Goal: Use online tool/utility

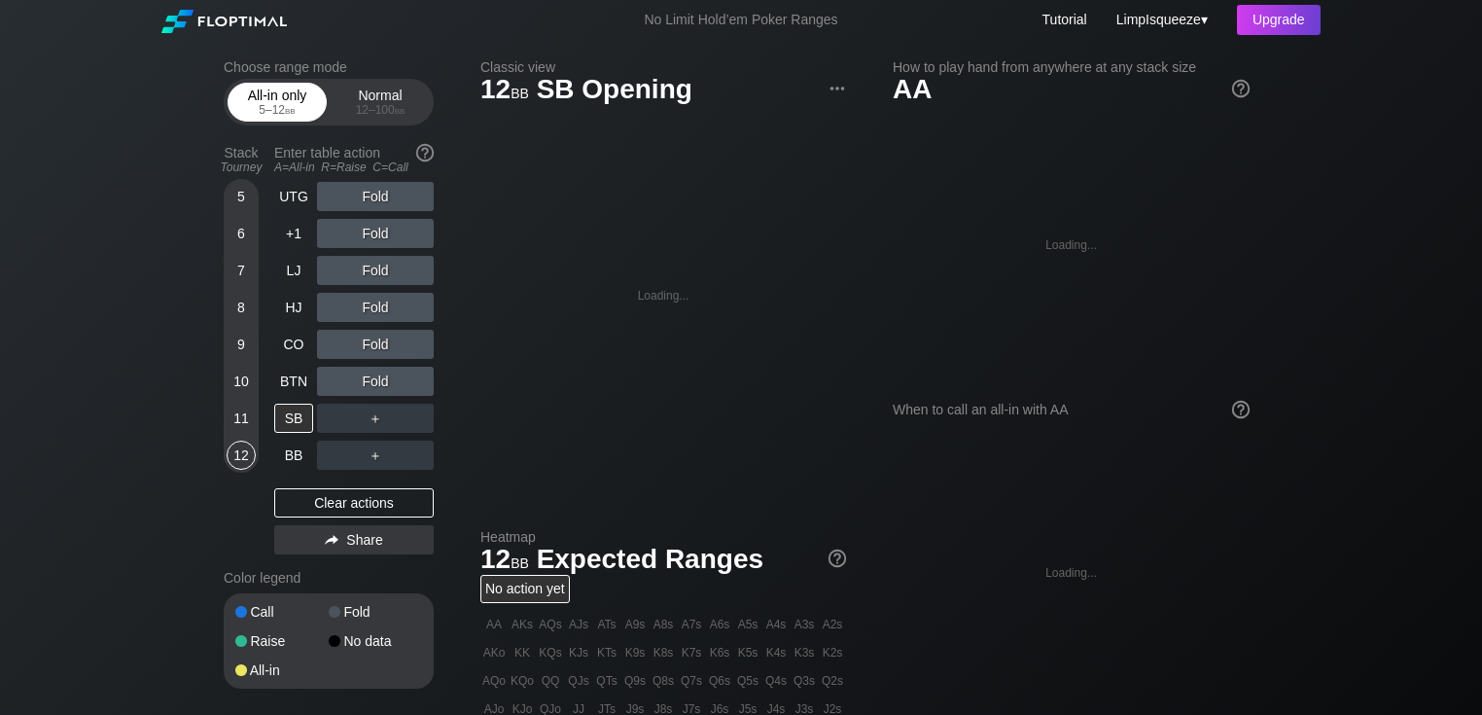
click at [253, 113] on div "5 – 12 bb" at bounding box center [277, 110] width 82 height 14
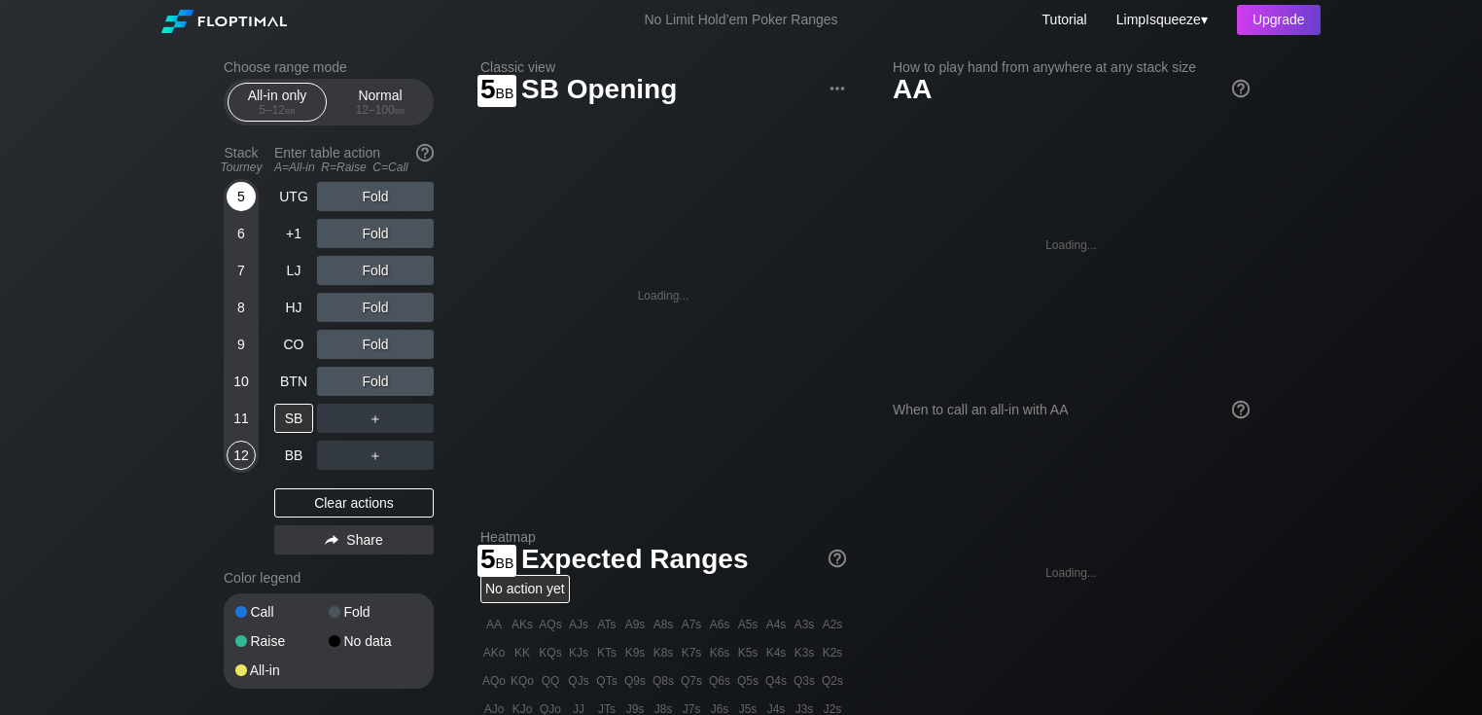
click at [233, 200] on div "5" at bounding box center [241, 196] width 29 height 29
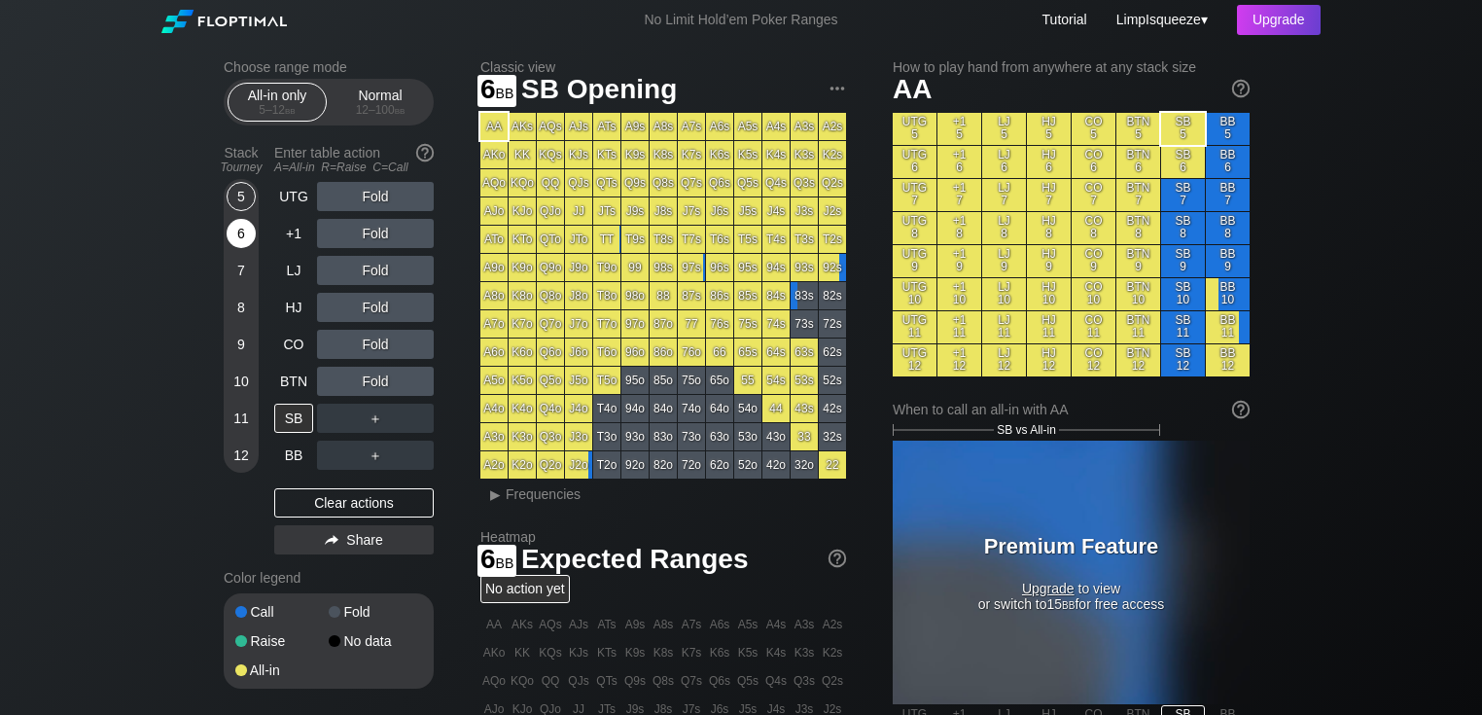
click at [236, 238] on div "6" at bounding box center [241, 233] width 29 height 29
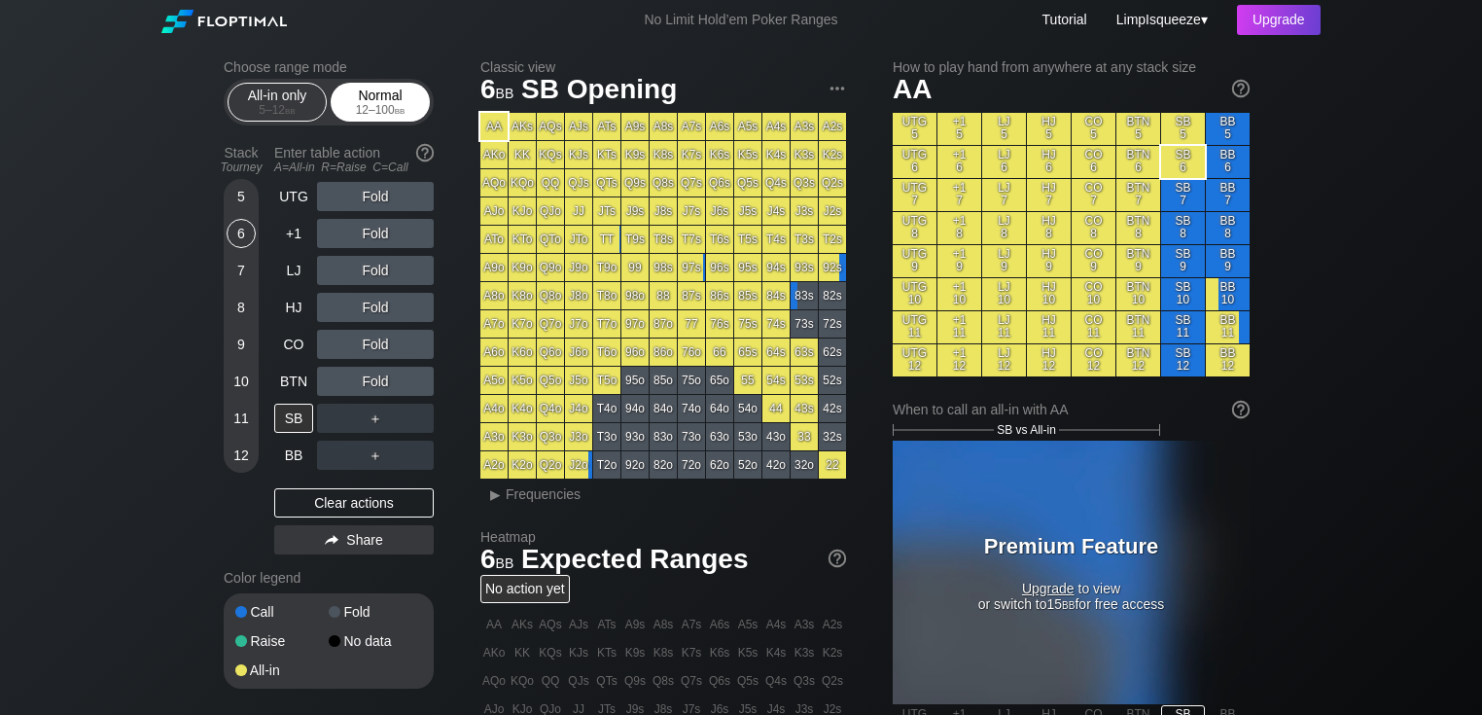
click at [404, 112] on span "bb" at bounding box center [400, 110] width 11 height 14
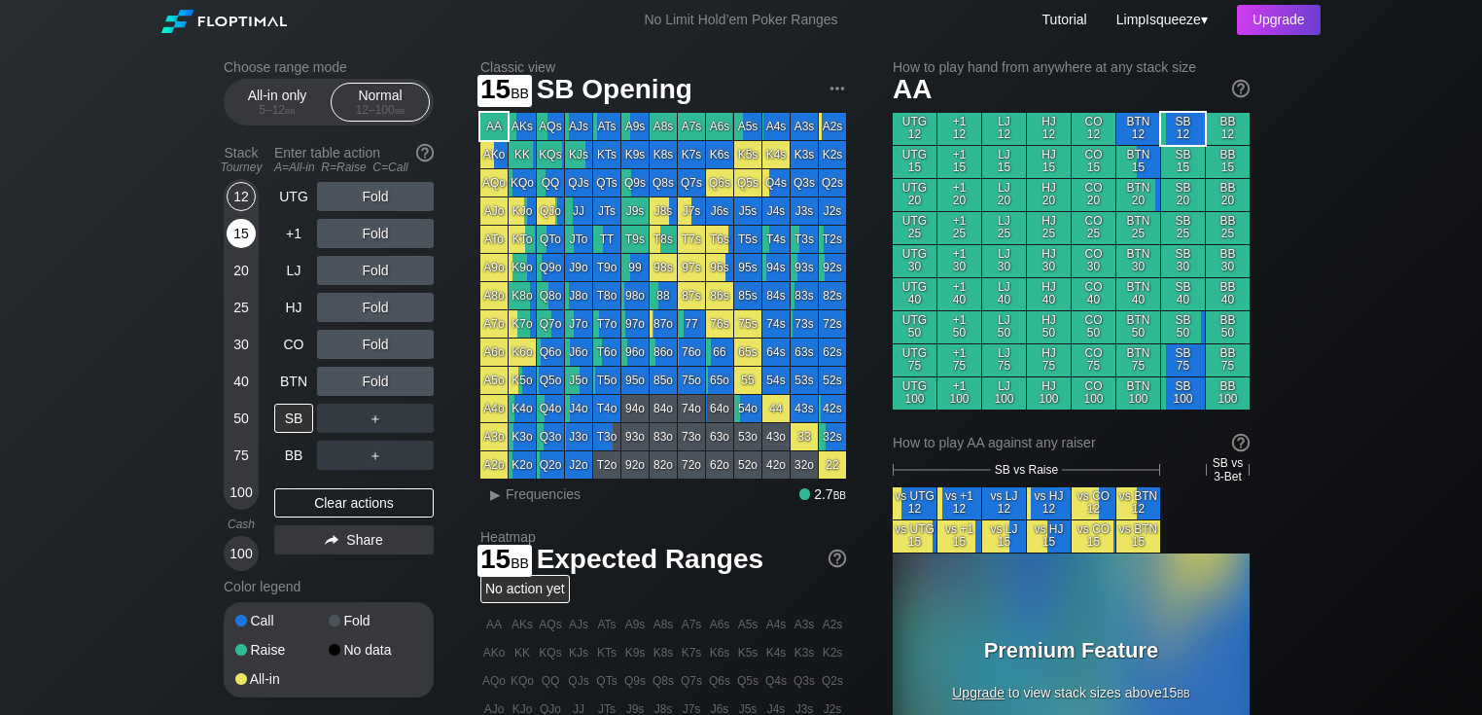
click at [241, 230] on div "15" at bounding box center [241, 233] width 29 height 29
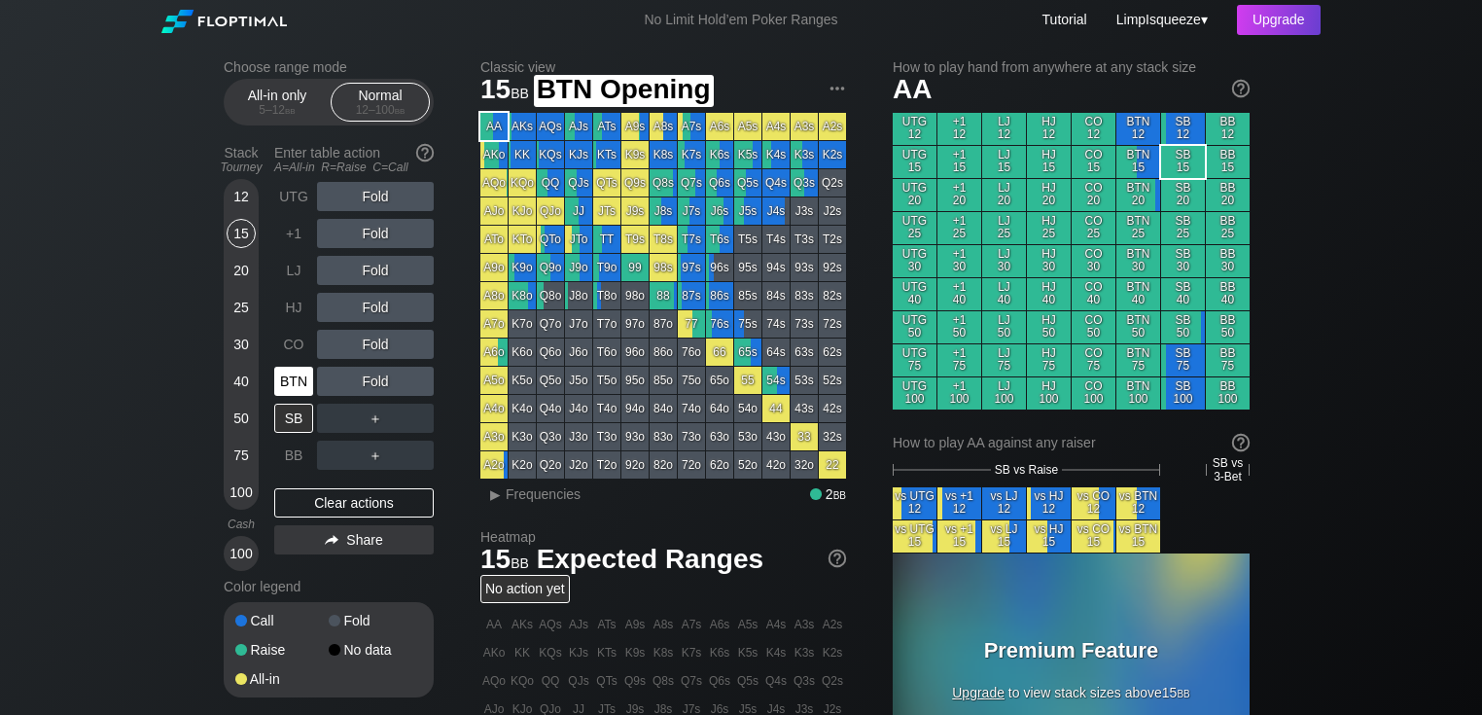
click at [278, 377] on div "BTN" at bounding box center [293, 381] width 39 height 29
